Goal: Navigation & Orientation: Find specific page/section

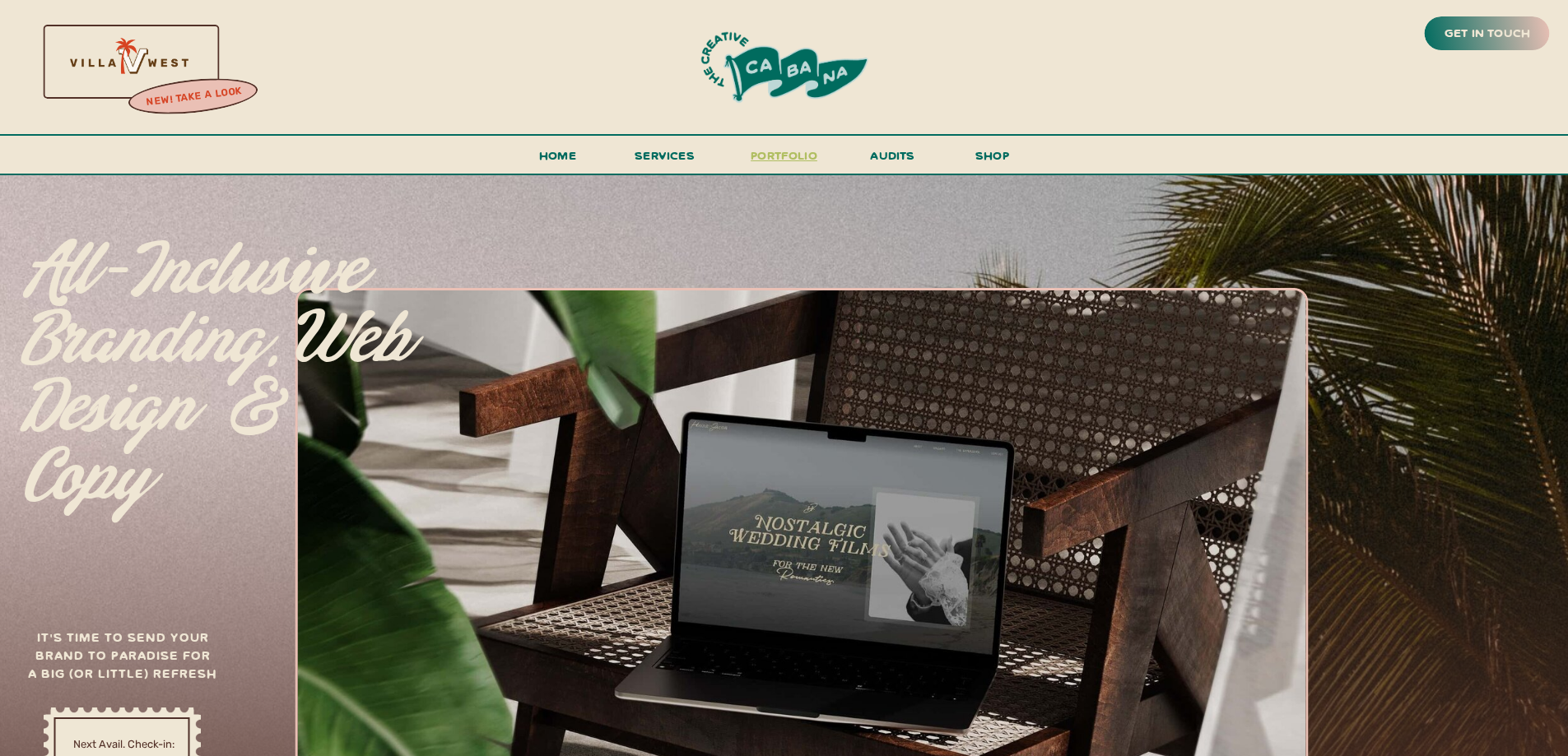
click at [784, 154] on h3 "portfolio" at bounding box center [784, 159] width 78 height 30
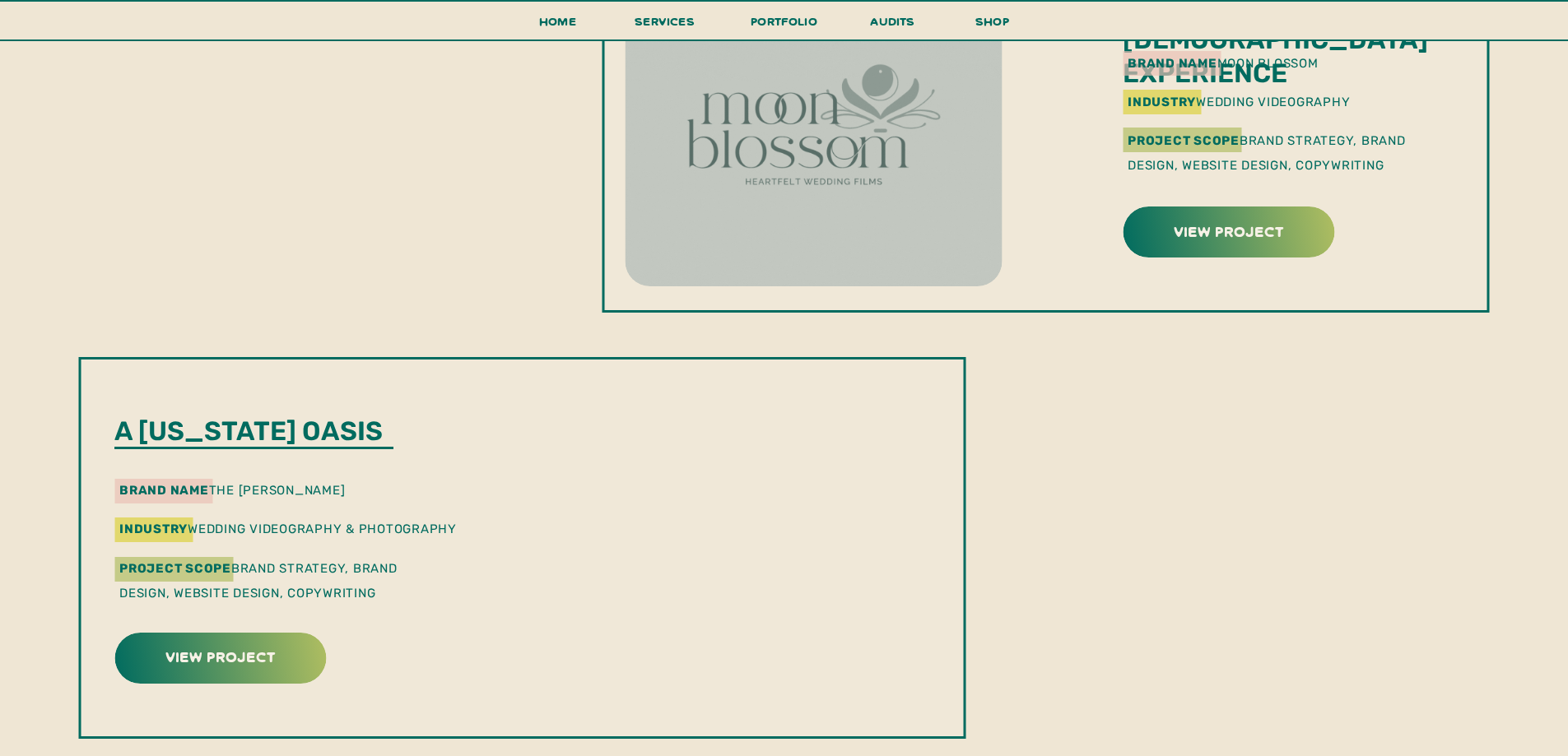
scroll to position [987, 0]
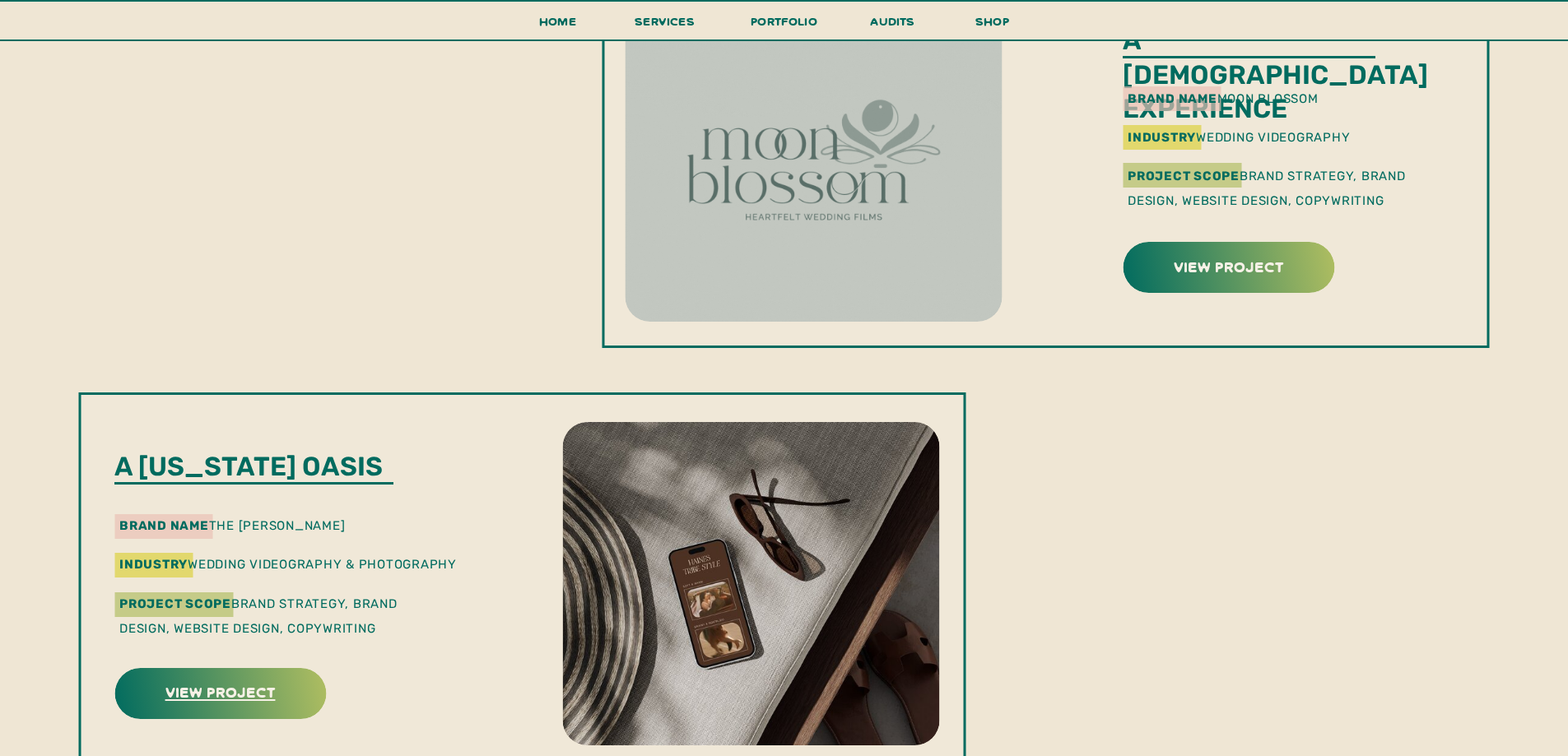
click at [282, 693] on h3 "view project" at bounding box center [220, 691] width 207 height 26
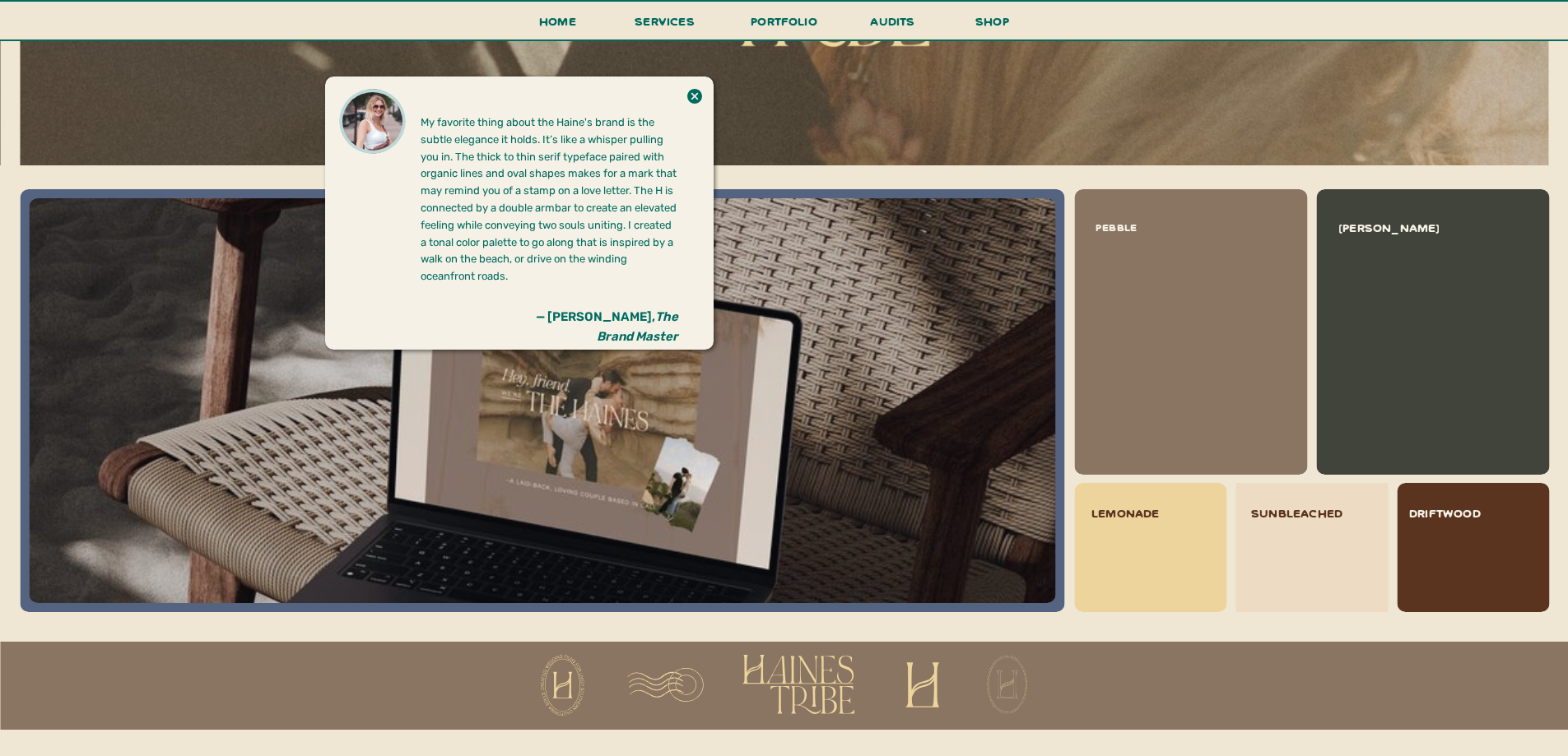
scroll to position [1563, 0]
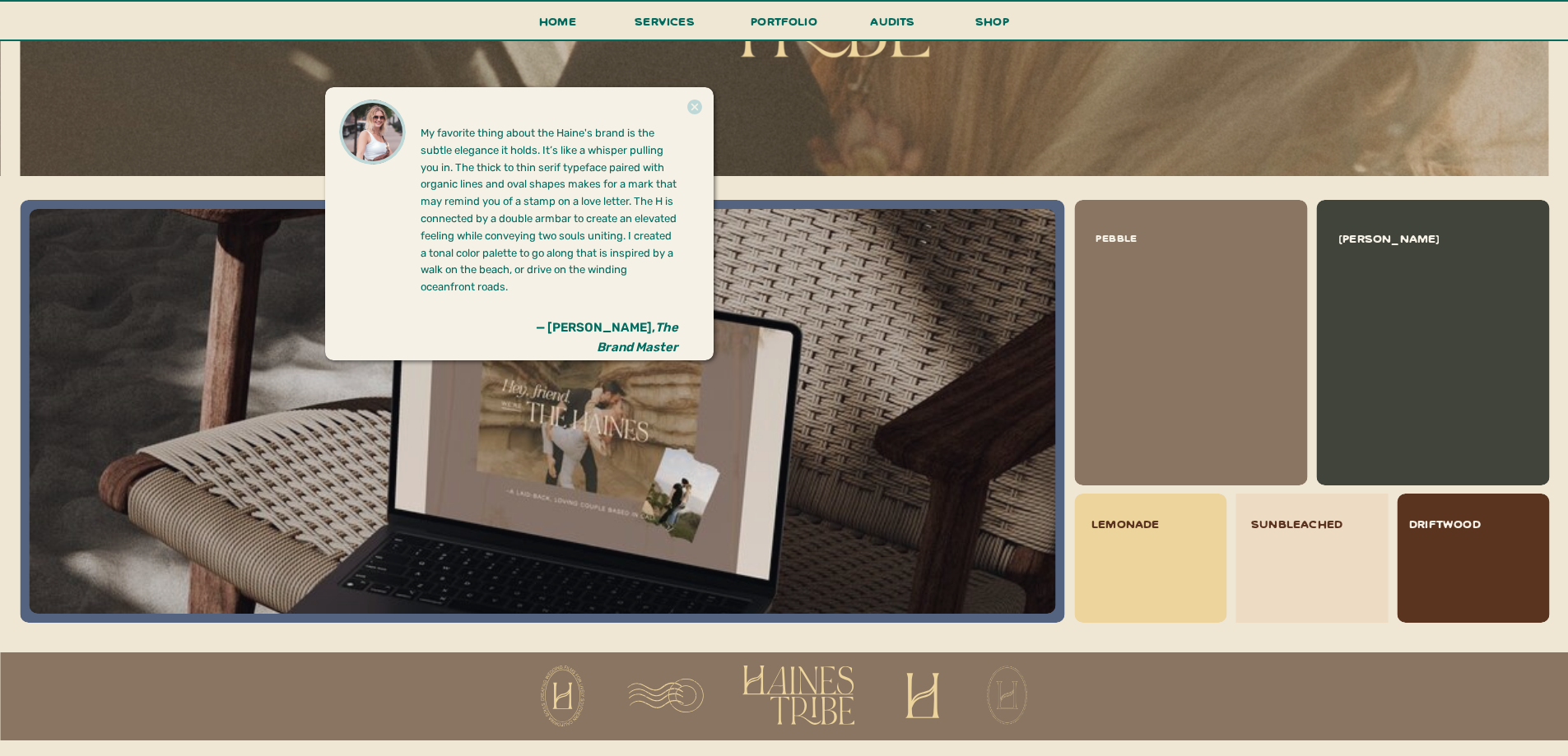
click at [698, 108] on icon at bounding box center [694, 106] width 15 height 15
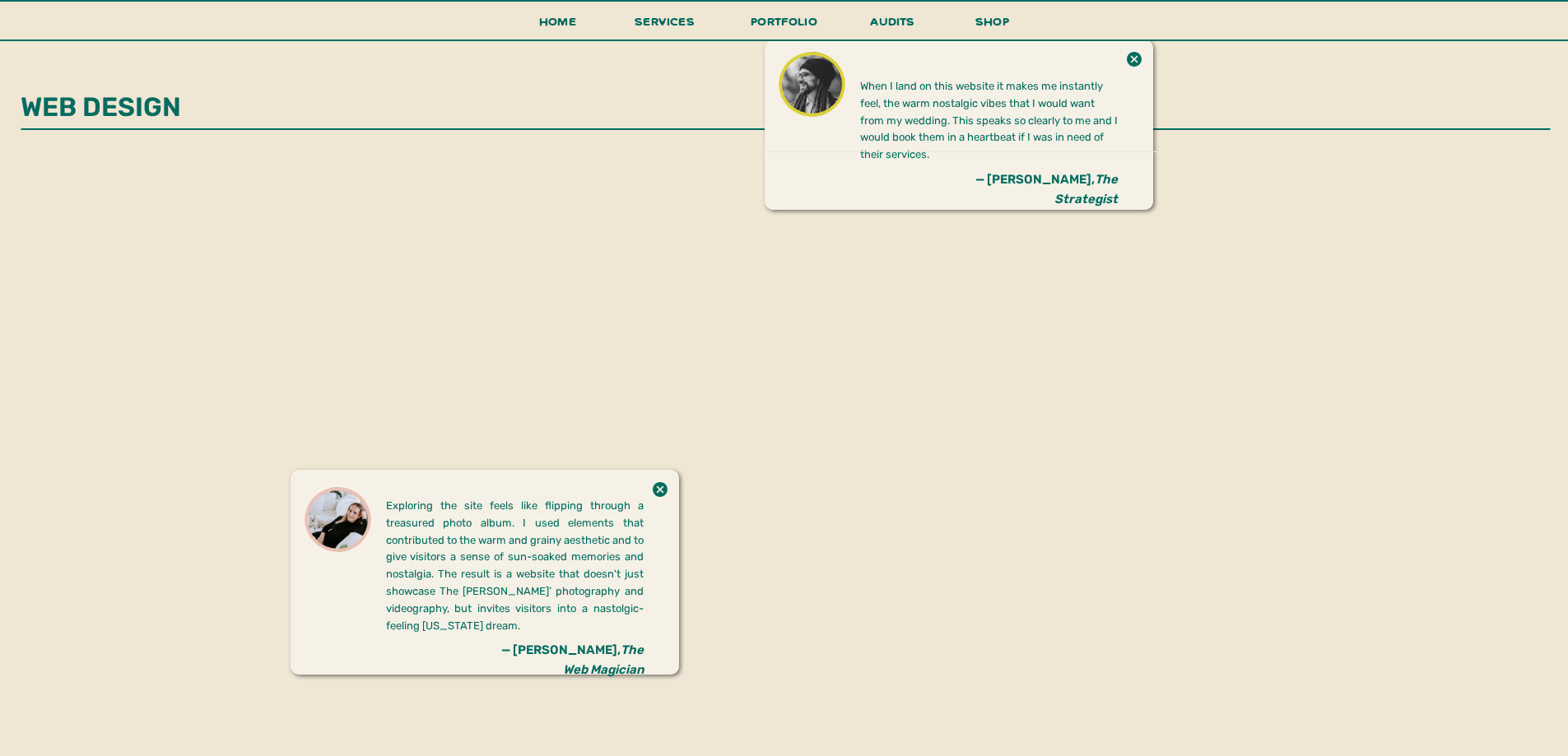
scroll to position [2773, 0]
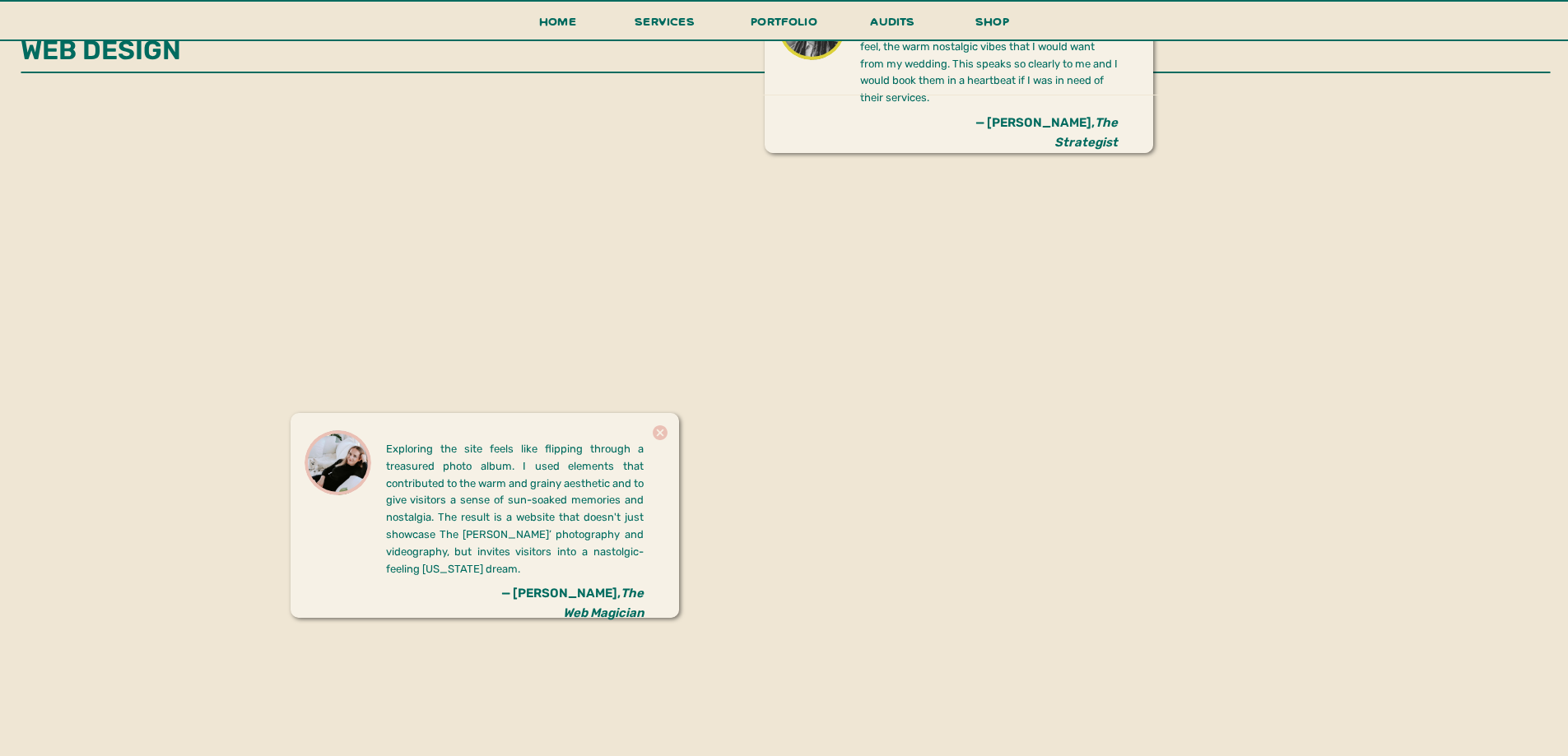
click at [658, 428] on icon at bounding box center [660, 433] width 15 height 15
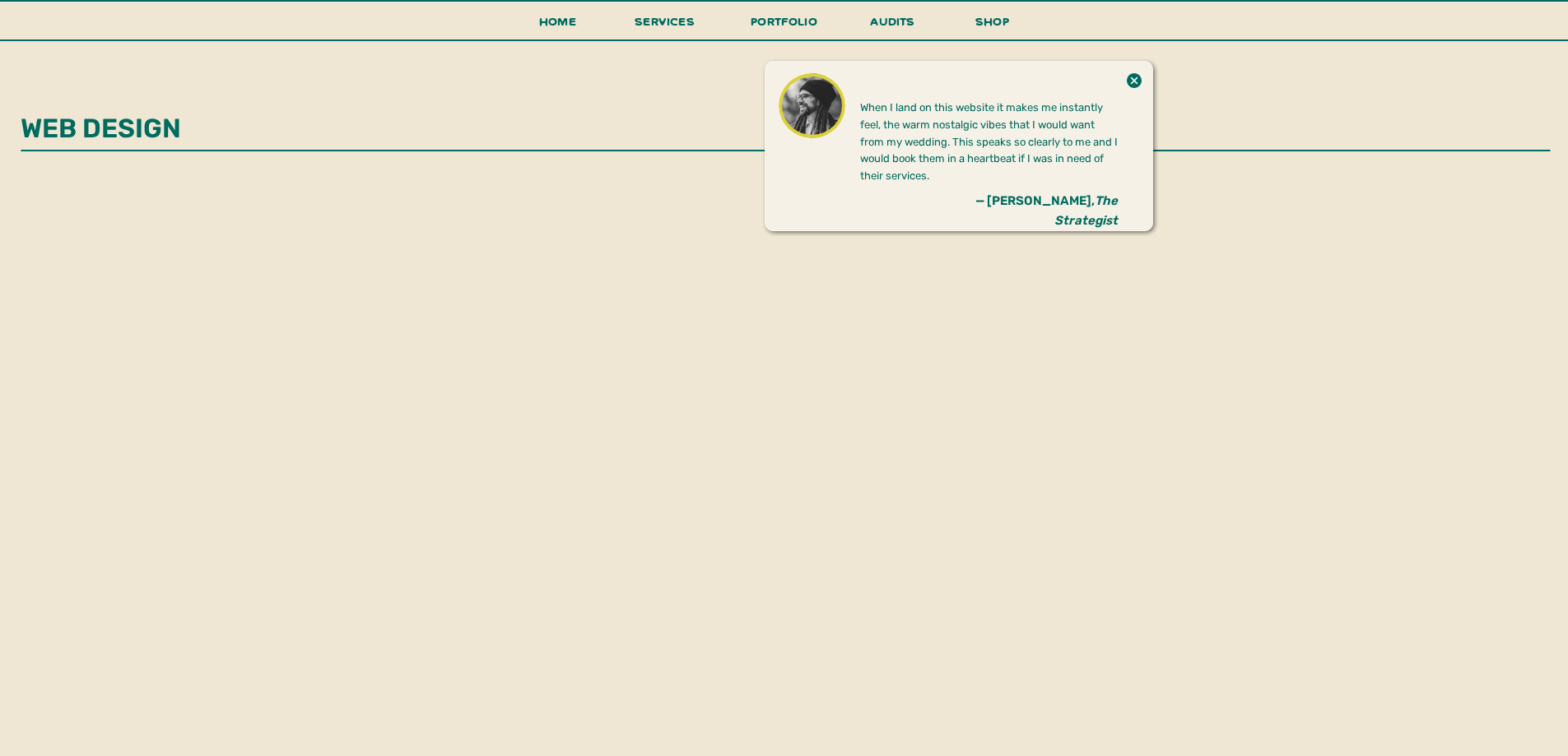
scroll to position [2692, 0]
click at [1137, 82] on icon at bounding box center [1133, 85] width 15 height 15
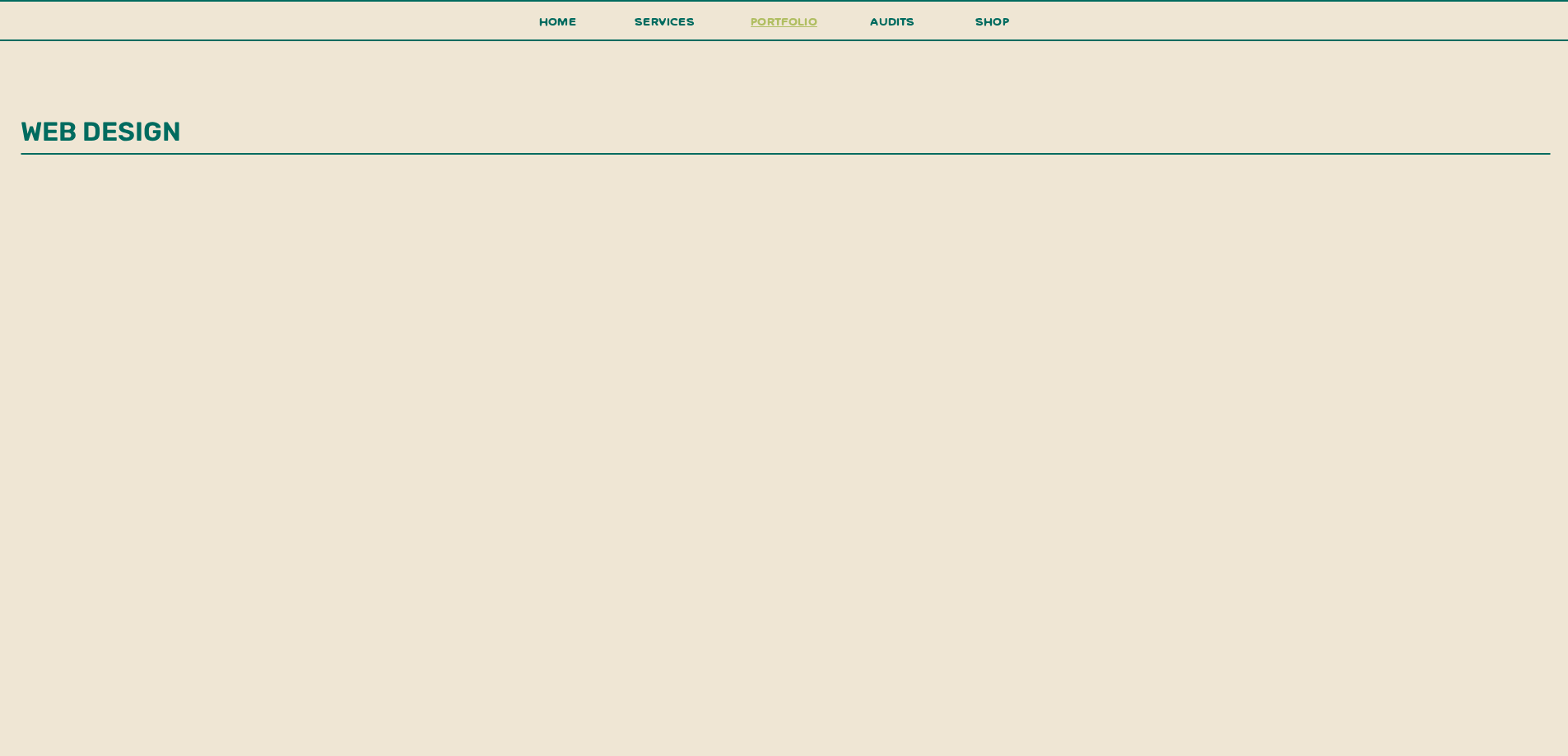
click at [799, 28] on h3 "portfolio" at bounding box center [784, 26] width 78 height 30
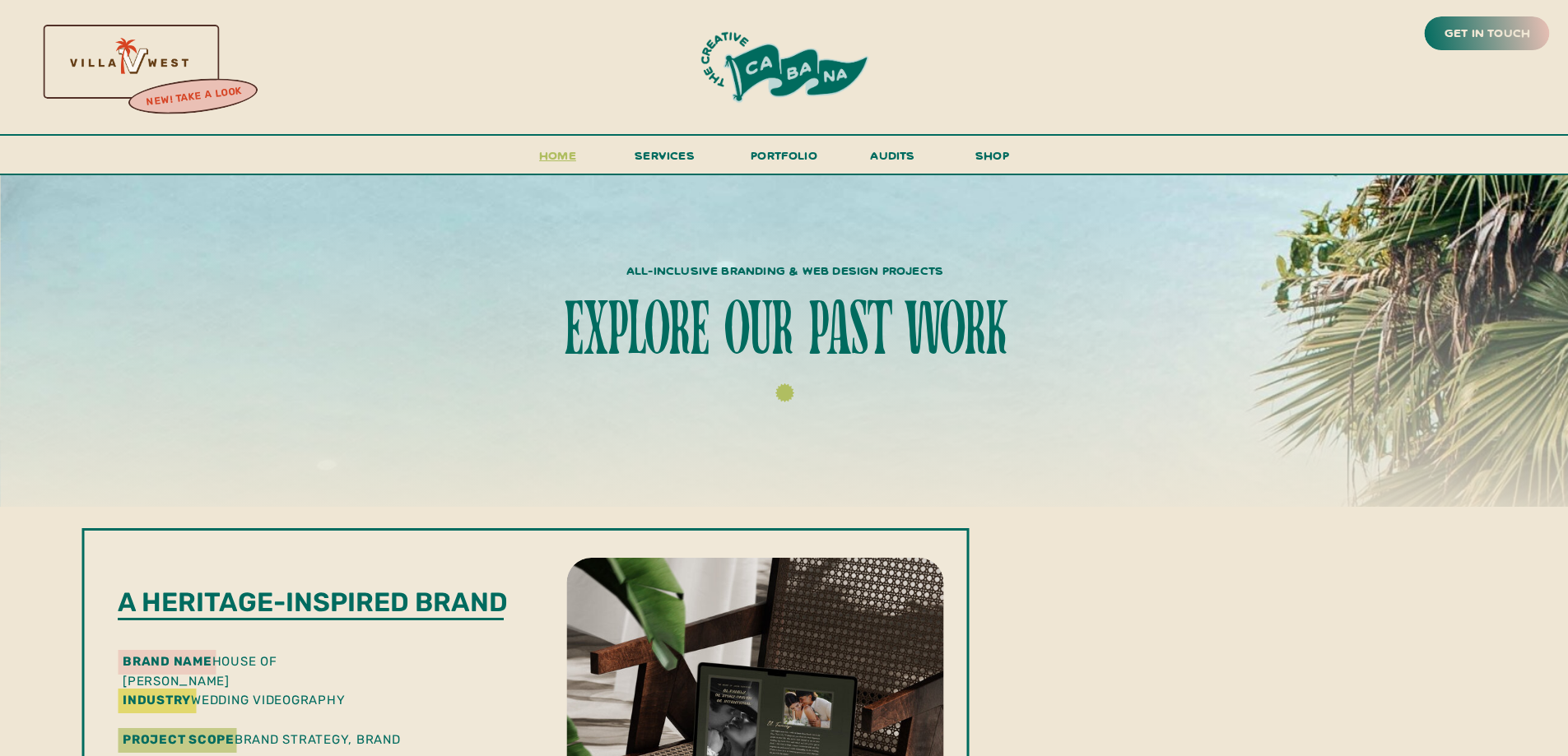
click at [569, 148] on h3 "Home" at bounding box center [558, 159] width 51 height 30
